Goal: Task Accomplishment & Management: Use online tool/utility

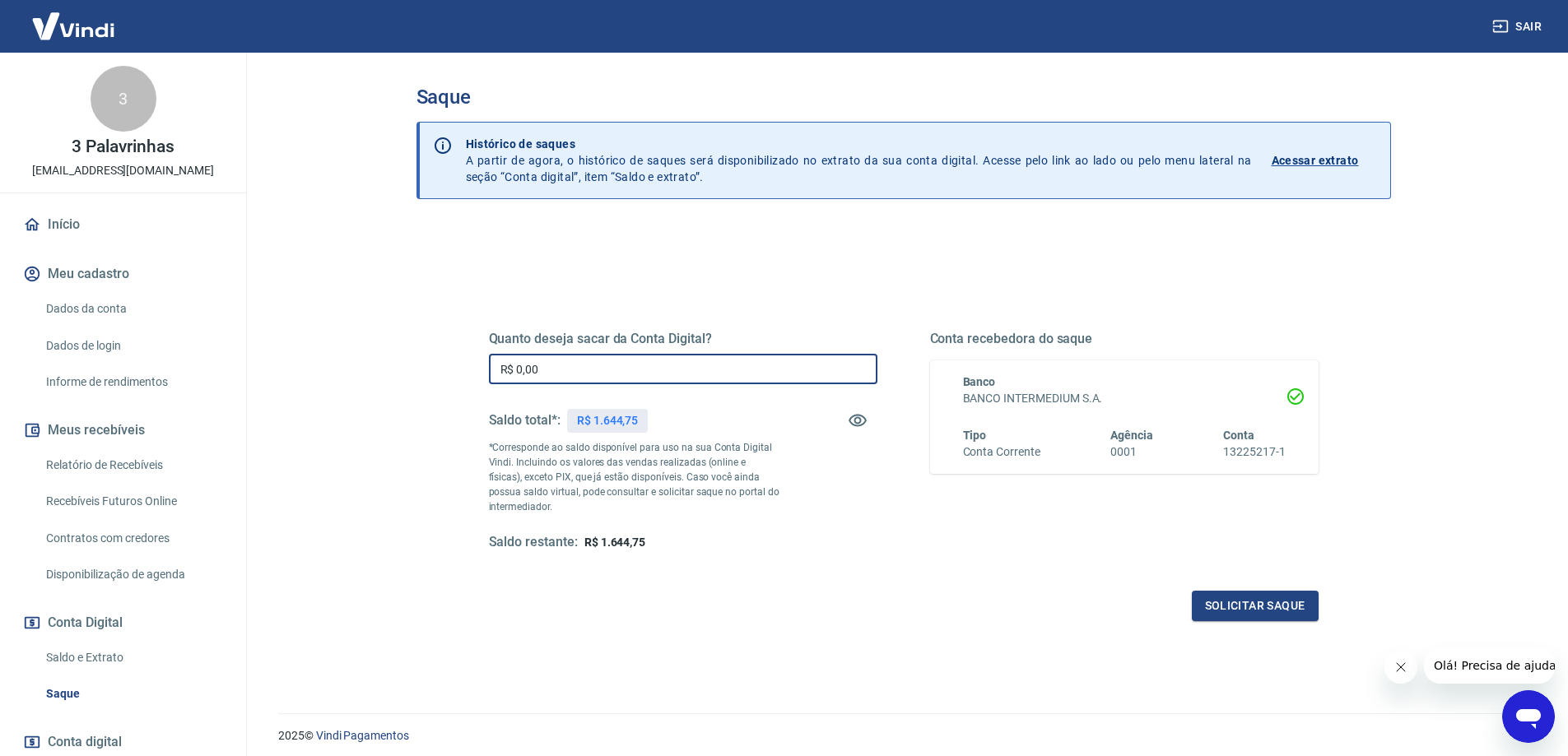
click at [735, 369] on input "R$ 0,00" at bounding box center [683, 369] width 388 height 30
type input "R$ 1.644,00"
click at [1272, 614] on button "Solicitar saque" at bounding box center [1255, 606] width 127 height 30
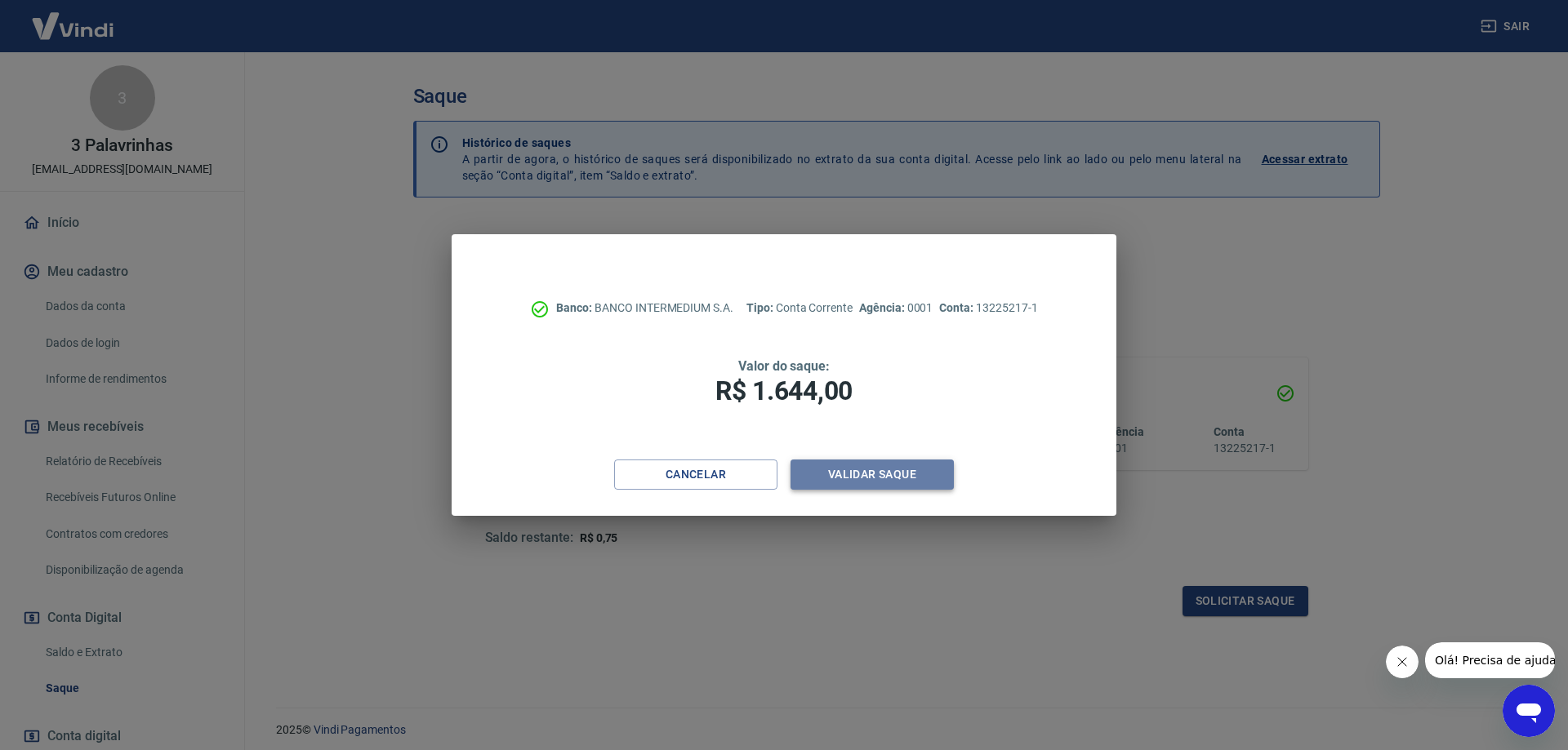
click at [915, 481] on button "Validar saque" at bounding box center [872, 475] width 163 height 30
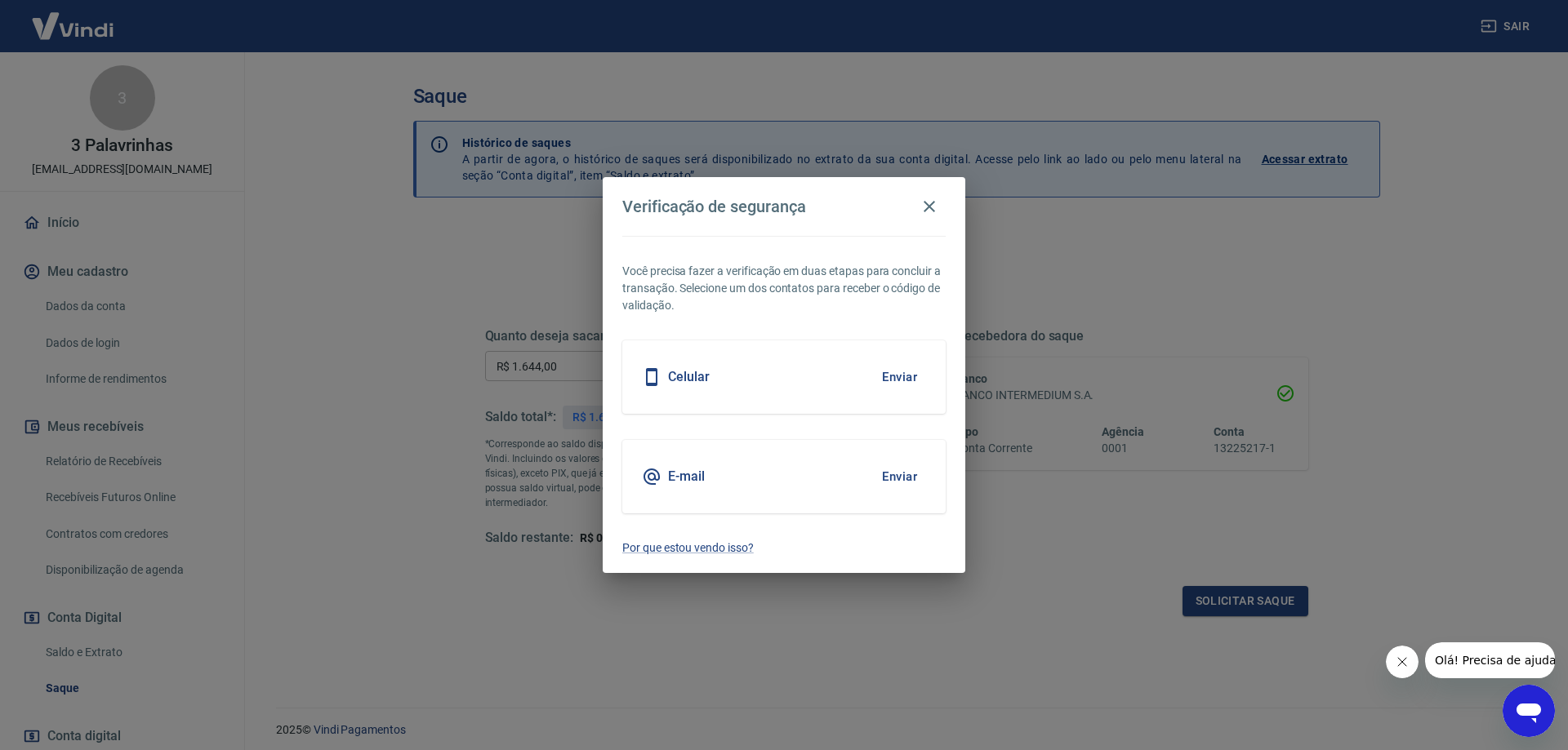
click at [775, 475] on div "E-mail Enviar" at bounding box center [783, 476] width 323 height 74
click at [900, 475] on button "Enviar" at bounding box center [899, 476] width 53 height 34
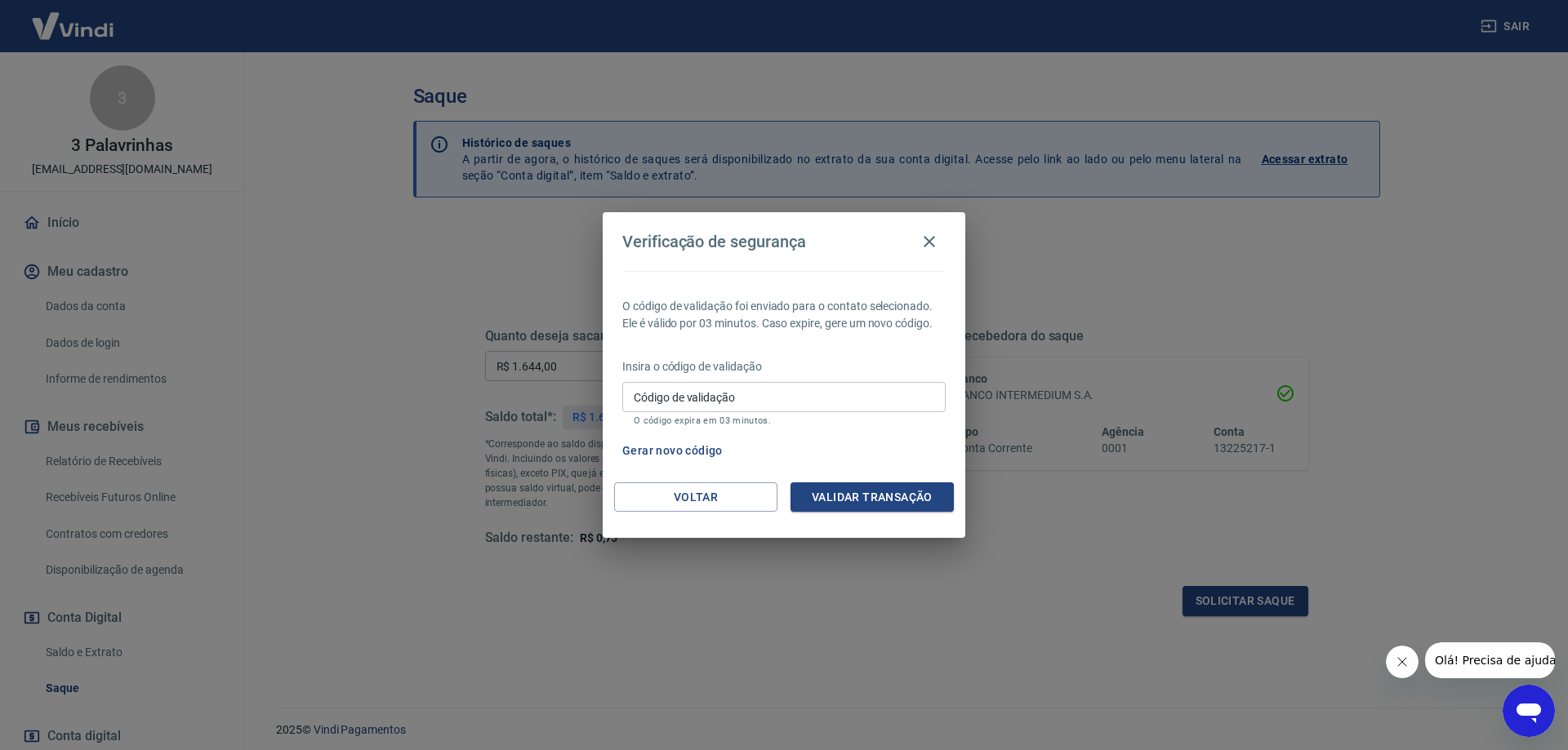
click at [825, 401] on input "Código de validação" at bounding box center [783, 396] width 323 height 30
type input "314541"
click at [900, 497] on button "Validar transação" at bounding box center [872, 497] width 163 height 30
